Goal: Task Accomplishment & Management: Manage account settings

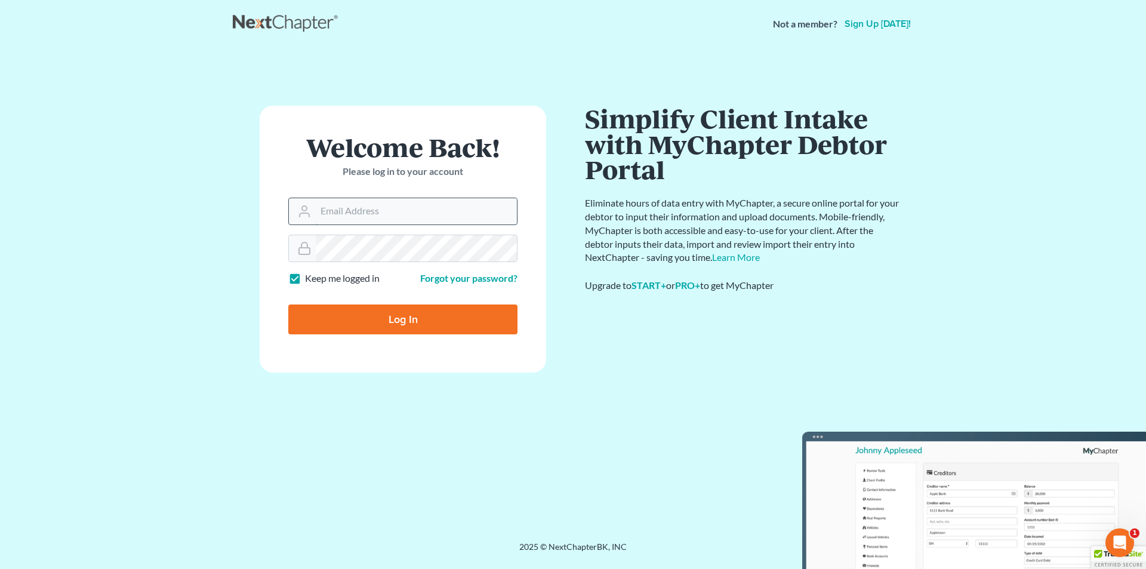
click at [379, 207] on input "Email Address" at bounding box center [416, 211] width 201 height 26
type input "ccd@dimentfirm.com"
click at [288, 305] on input "Log In" at bounding box center [402, 320] width 229 height 30
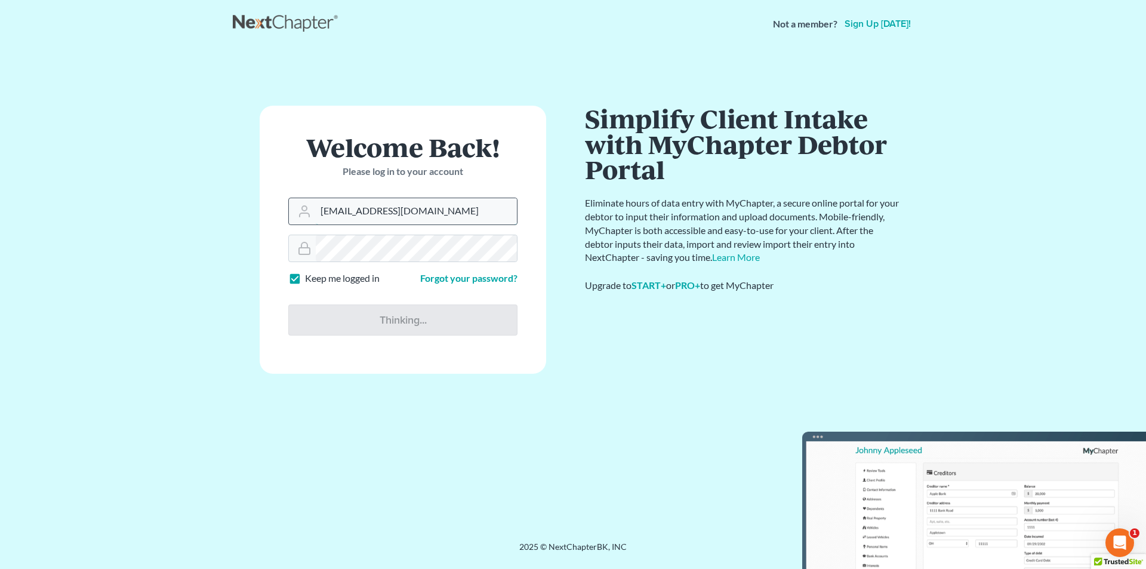
type input "Thinking..."
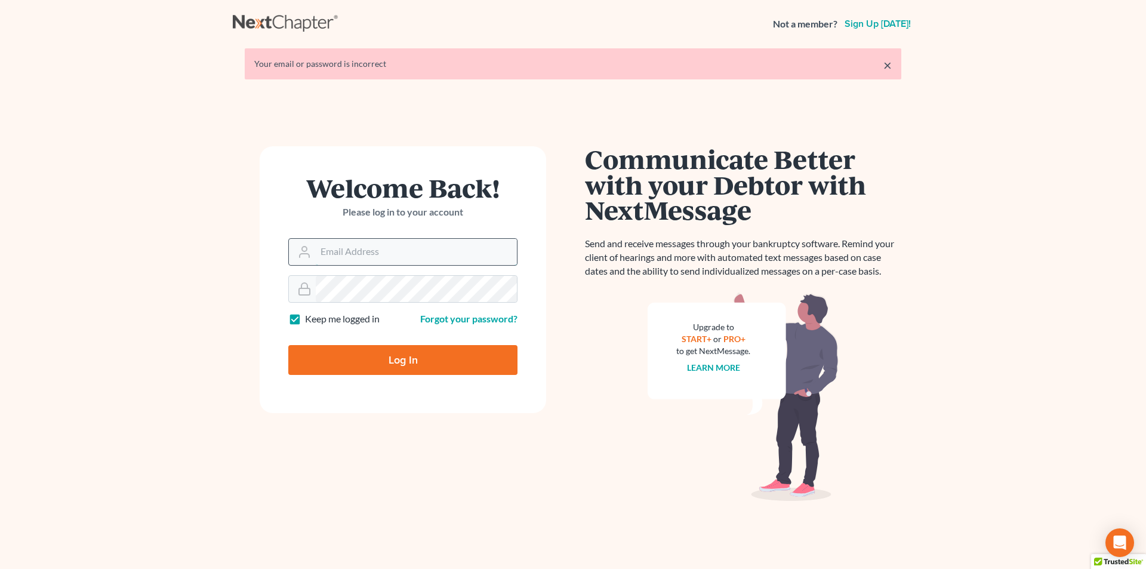
click at [401, 257] on input "Email Address" at bounding box center [416, 252] width 201 height 26
type input "ccd@dimentfirm.com"
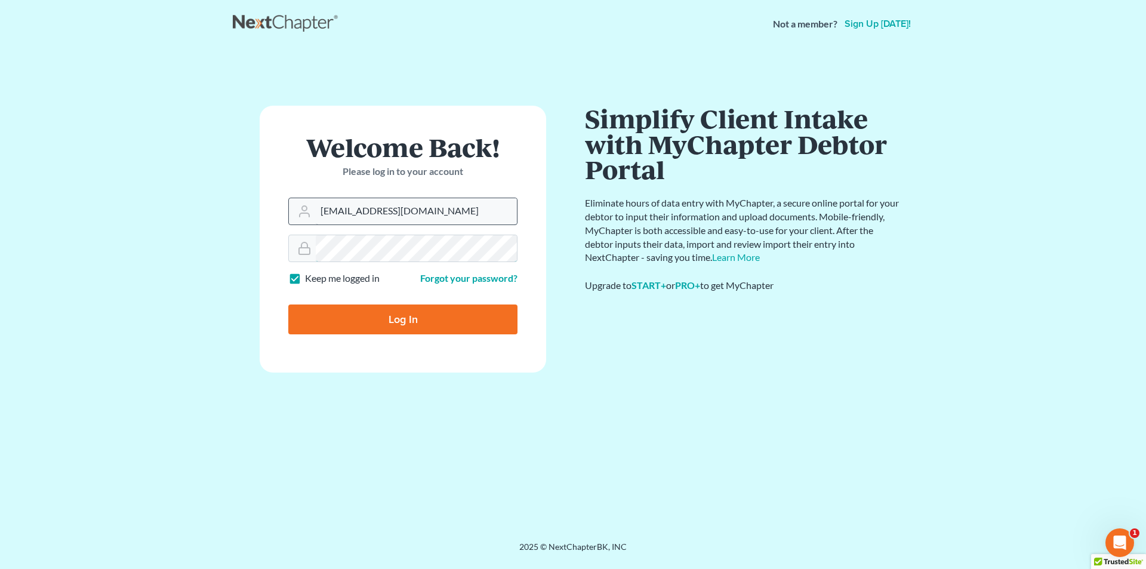
click at [288, 305] on input "Log In" at bounding box center [402, 320] width 229 height 30
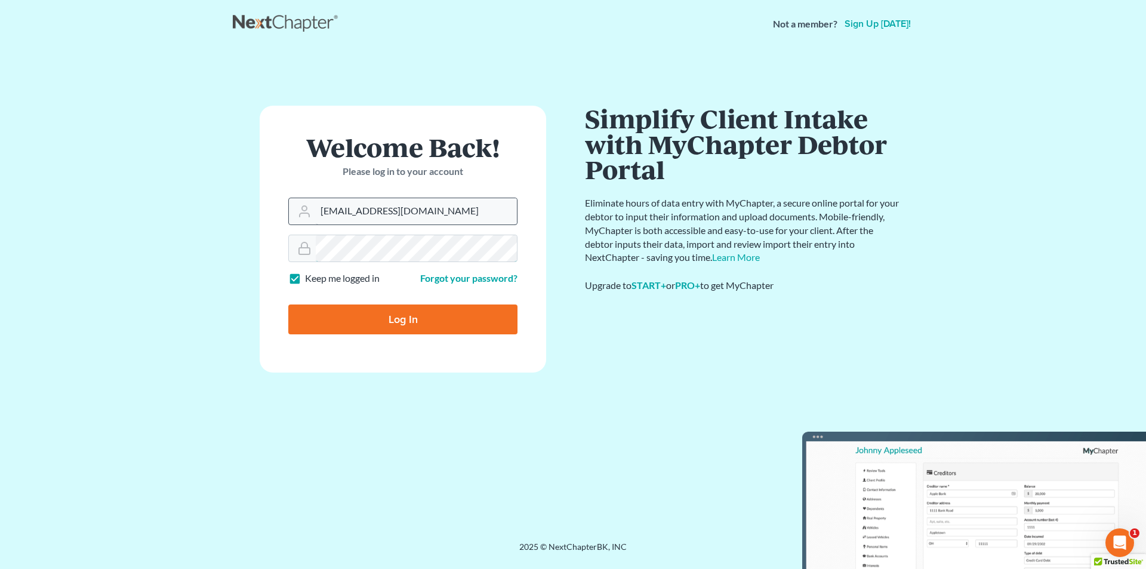
type input "Thinking..."
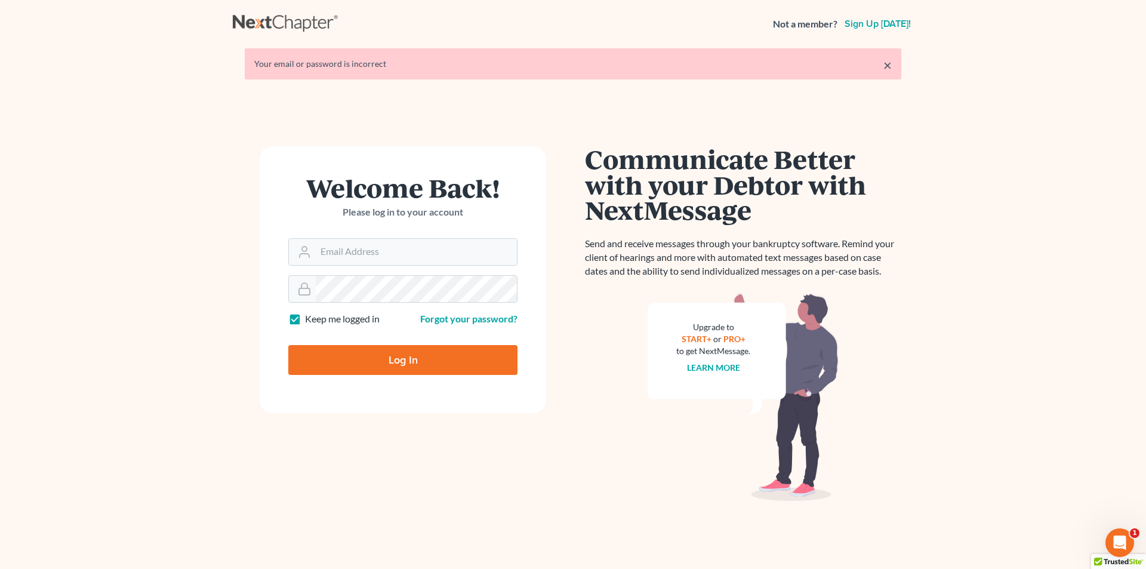
click at [381, 270] on form "Welcome Back! Please log in to your account Email Address Password Keep me logg…" at bounding box center [403, 279] width 287 height 267
click at [402, 247] on input "Email Address" at bounding box center [416, 252] width 201 height 26
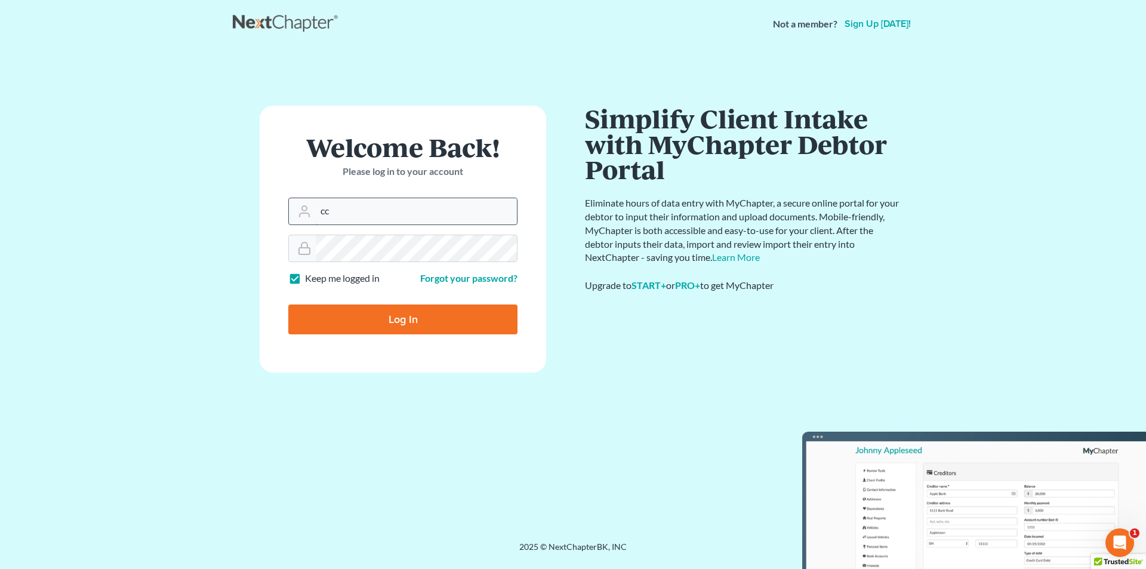
type input "ccd@dimentfirm.com"
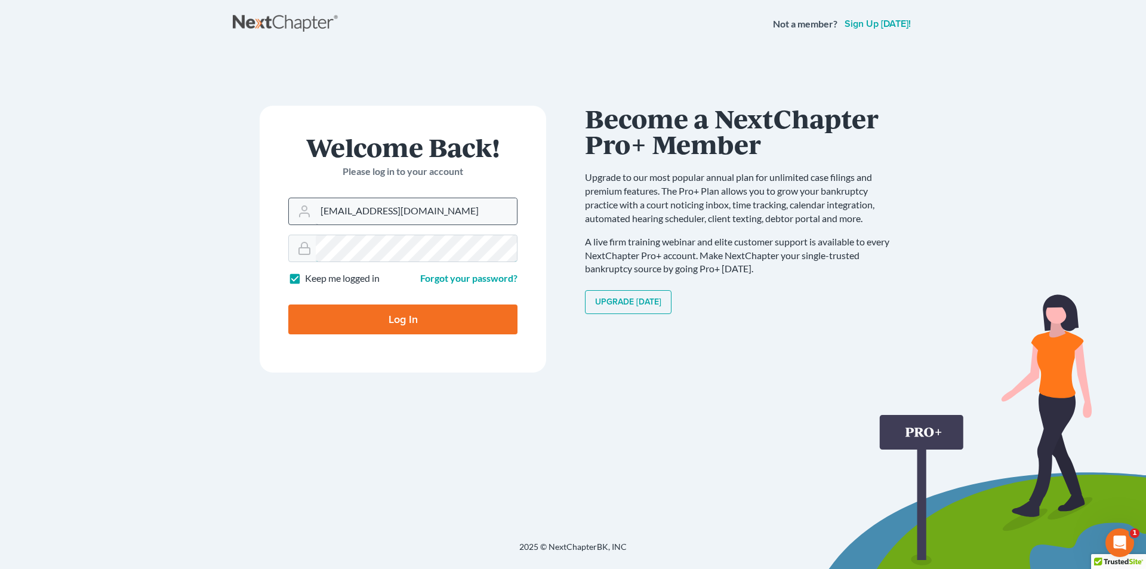
click at [288, 305] on input "Log In" at bounding box center [402, 320] width 229 height 30
type input "Thinking..."
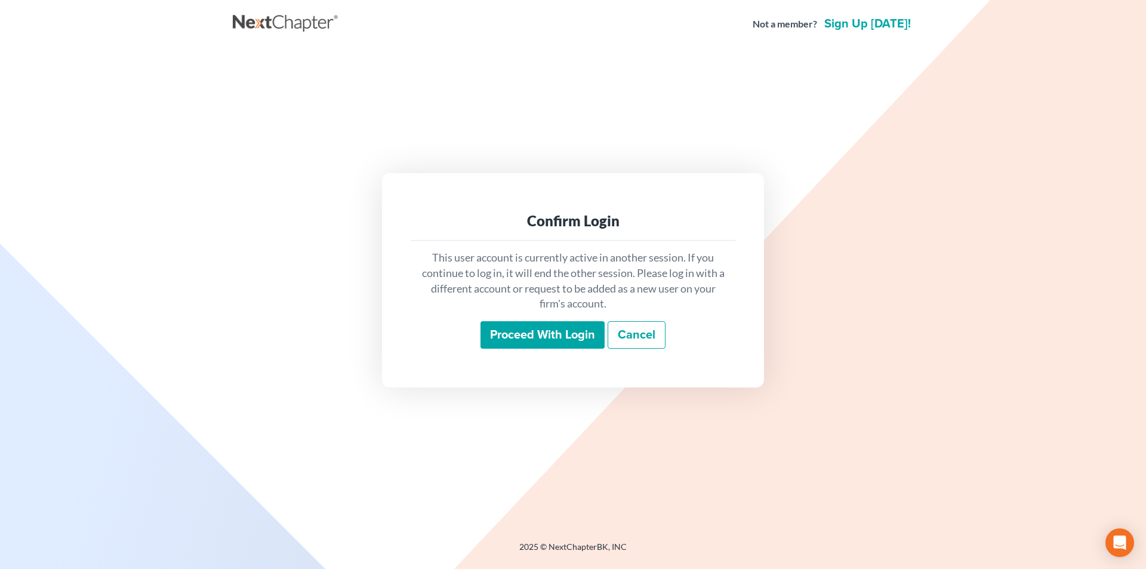
click at [515, 331] on input "Proceed with login" at bounding box center [543, 334] width 124 height 27
